Goal: Information Seeking & Learning: Learn about a topic

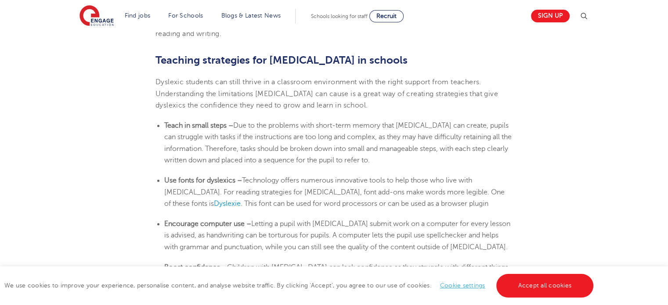
scroll to position [1397, 0]
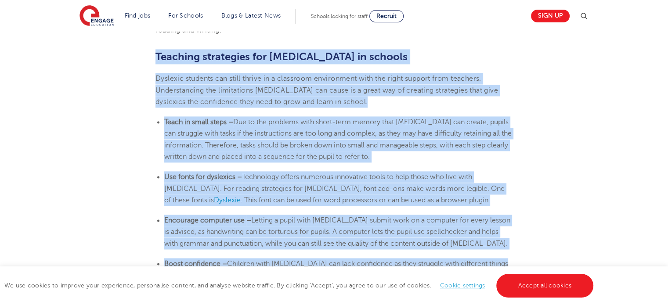
drag, startPoint x: 156, startPoint y: 54, endPoint x: 504, endPoint y: 259, distance: 403.0
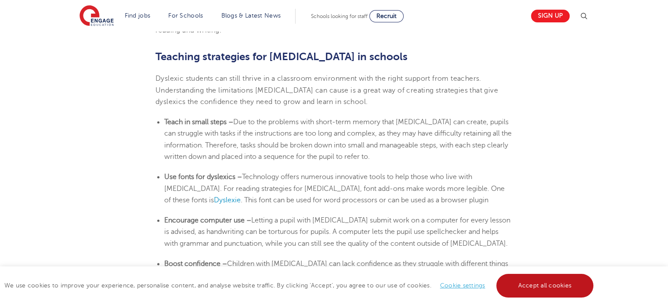
click at [525, 287] on link "Accept all cookies" at bounding box center [545, 286] width 98 height 24
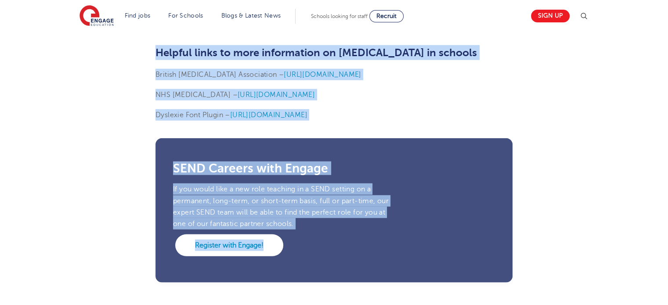
scroll to position [2199, 0]
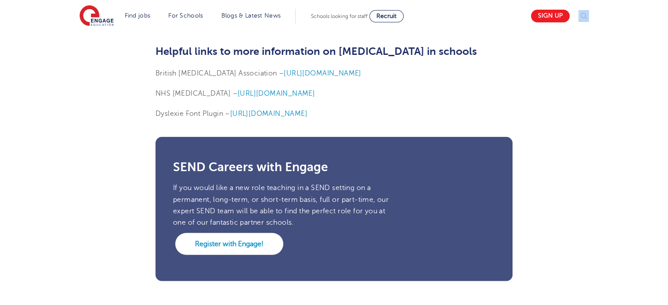
drag, startPoint x: 157, startPoint y: 53, endPoint x: 432, endPoint y: 11, distance: 277.8
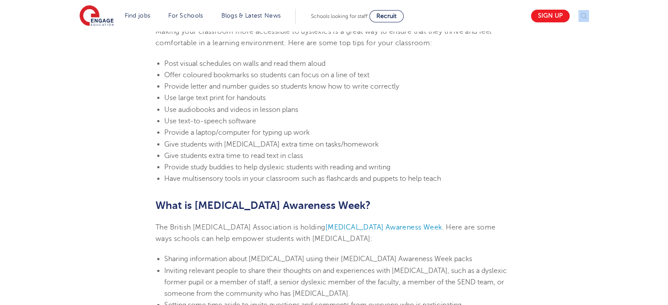
scroll to position [1870, 0]
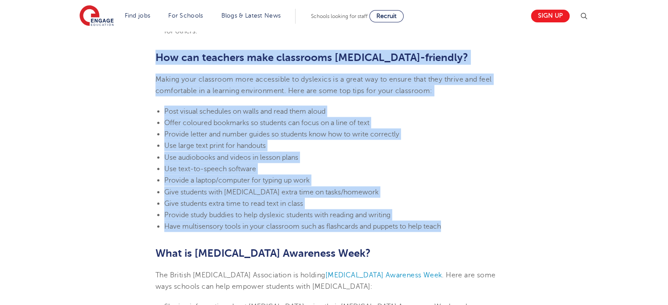
drag, startPoint x: 155, startPoint y: 53, endPoint x: 467, endPoint y: 227, distance: 357.6
copy section "How can teachers make classrooms [MEDICAL_DATA]-friendly? Making your classroom…"
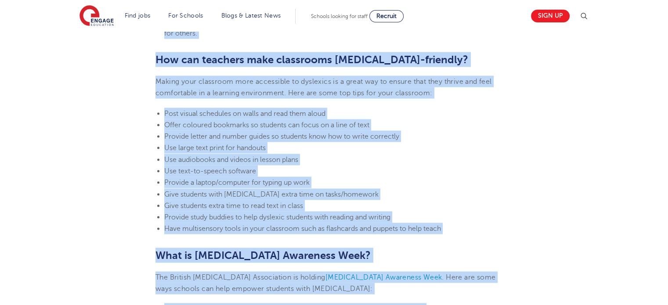
scroll to position [1869, 0]
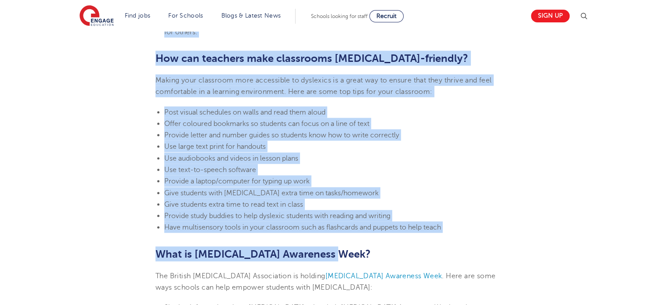
drag, startPoint x: 157, startPoint y: 58, endPoint x: 401, endPoint y: 234, distance: 300.5
copy section "Loremips dolorsitam con adipisci el seddoei Temporin utlabore etd magna aliqua …"
